Goal: Transaction & Acquisition: Purchase product/service

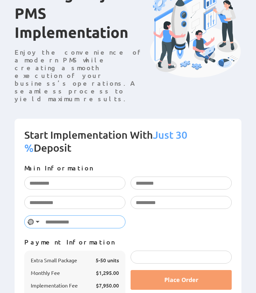
click at [56, 215] on input "text" at bounding box center [74, 221] width 101 height 13
click at [33, 219] on div "No country selected" at bounding box center [30, 222] width 6 height 6
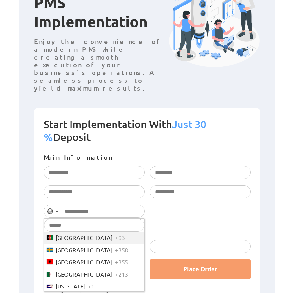
scroll to position [108, 0]
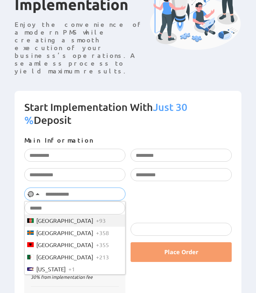
drag, startPoint x: 100, startPoint y: 166, endPoint x: 105, endPoint y: 165, distance: 5.8
click at [100, 188] on input "text" at bounding box center [74, 194] width 101 height 13
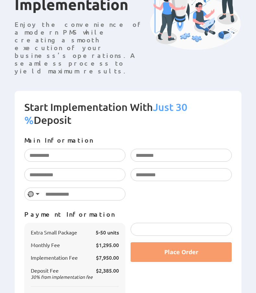
click at [178, 160] on div "Please enter your first name. Please enter your last name. Please enter your co…" at bounding box center [128, 178] width 212 height 58
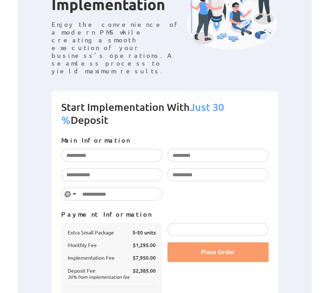
scroll to position [80, 0]
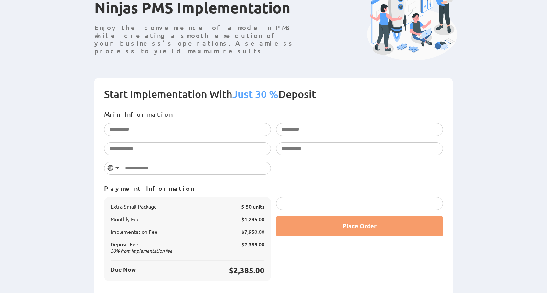
scroll to position [80, 0]
